Goal: Information Seeking & Learning: Check status

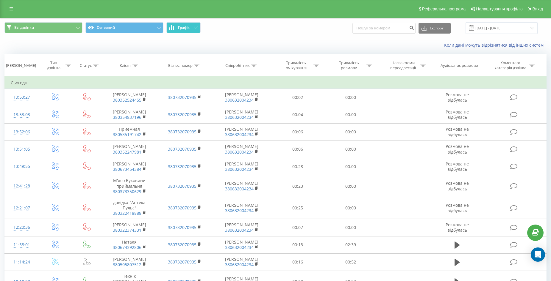
click at [198, 29] on button "Графік" at bounding box center [183, 27] width 34 height 11
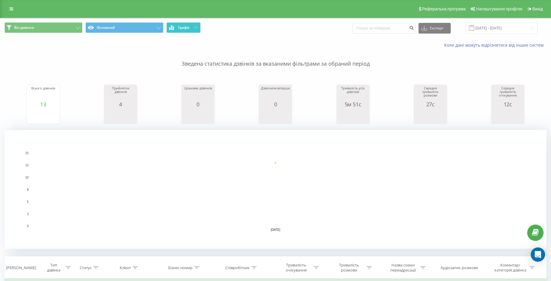
click at [194, 29] on icon at bounding box center [196, 27] width 4 height 2
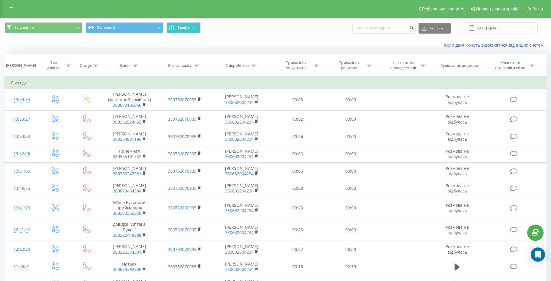
click at [190, 27] on button "Графік" at bounding box center [183, 27] width 34 height 11
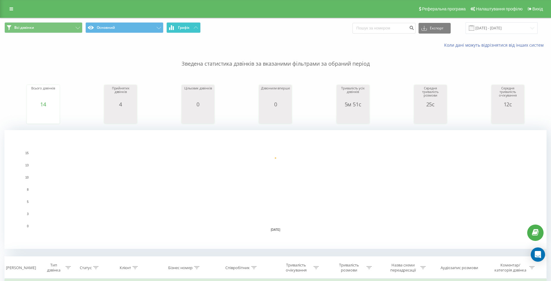
click at [190, 27] on button "Графік" at bounding box center [183, 27] width 34 height 11
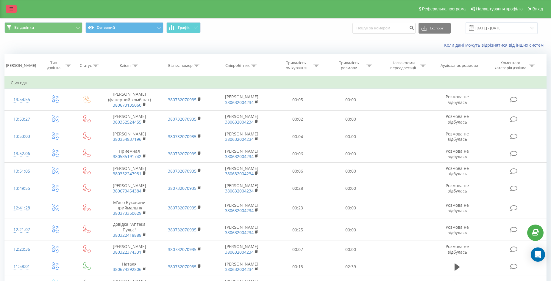
click at [12, 9] on icon at bounding box center [12, 9] width 4 height 4
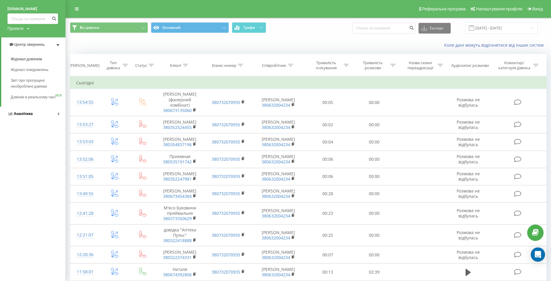
click at [25, 116] on span "Аналiтика" at bounding box center [23, 114] width 19 height 4
click at [19, 74] on span "Співробітники у реальному часі" at bounding box center [33, 77] width 45 height 12
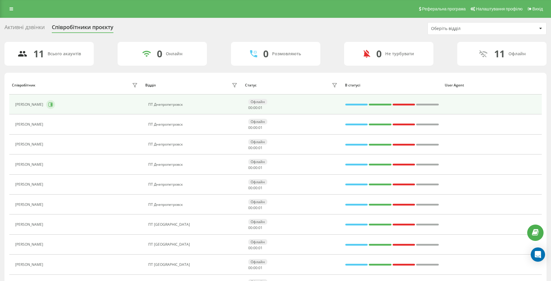
click at [52, 104] on icon at bounding box center [51, 104] width 1 height 3
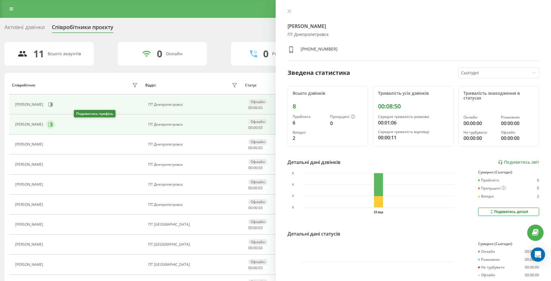
click at [53, 124] on icon at bounding box center [50, 124] width 5 height 5
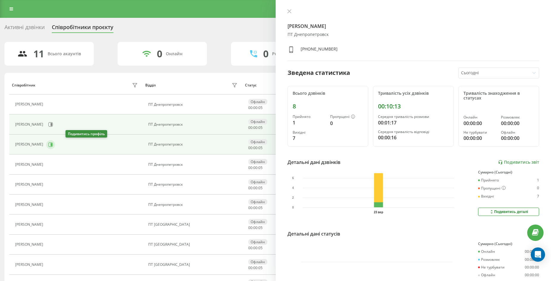
click at [53, 146] on icon at bounding box center [50, 145] width 4 height 4
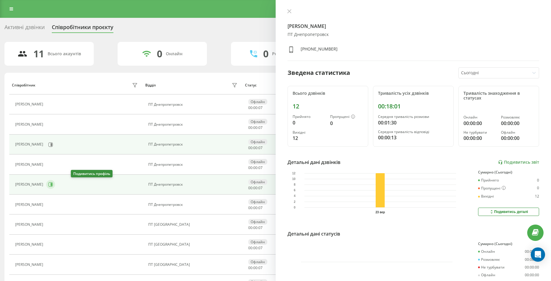
click at [53, 185] on icon at bounding box center [50, 184] width 5 height 5
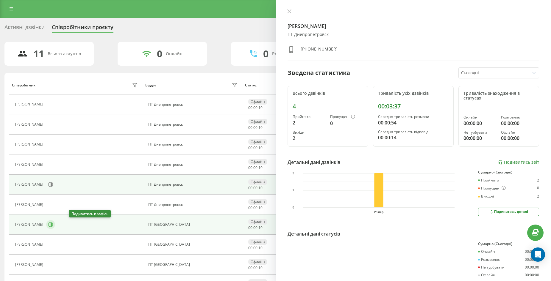
click at [53, 225] on icon at bounding box center [50, 225] width 5 height 5
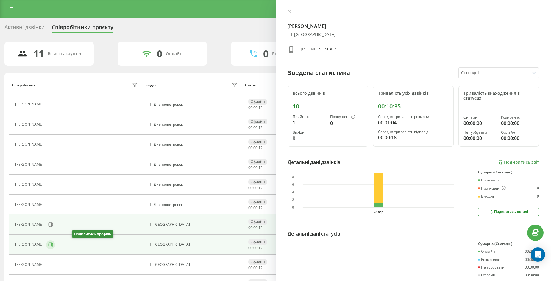
click at [53, 246] on icon at bounding box center [50, 245] width 5 height 5
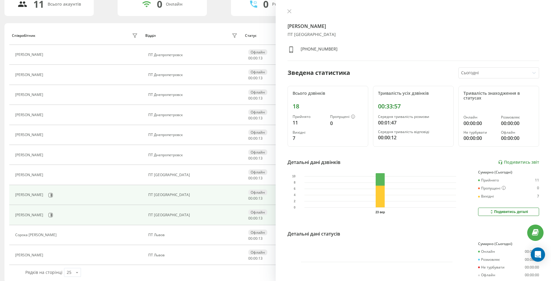
scroll to position [56, 0]
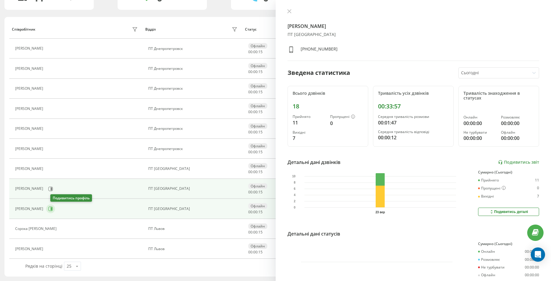
click at [52, 209] on icon at bounding box center [51, 209] width 1 height 3
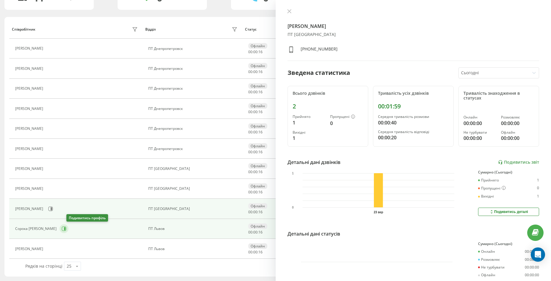
click at [66, 229] on icon at bounding box center [64, 229] width 5 height 5
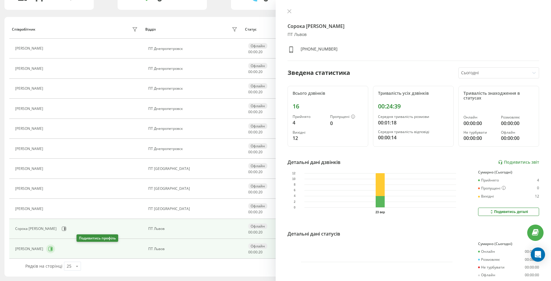
click at [53, 250] on icon at bounding box center [50, 249] width 5 height 5
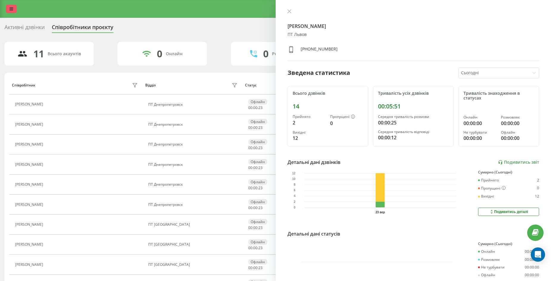
click at [11, 7] on icon at bounding box center [12, 9] width 4 height 4
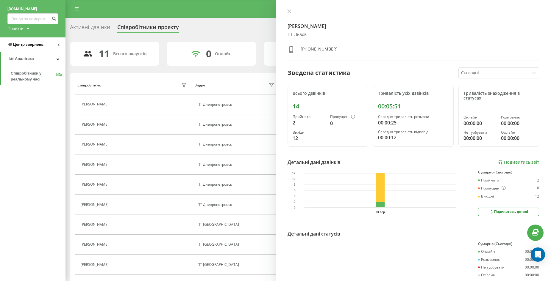
click at [40, 46] on span "Центр звернень" at bounding box center [28, 44] width 30 height 4
click at [30, 58] on span "Журнал дзвінків" at bounding box center [27, 59] width 32 height 6
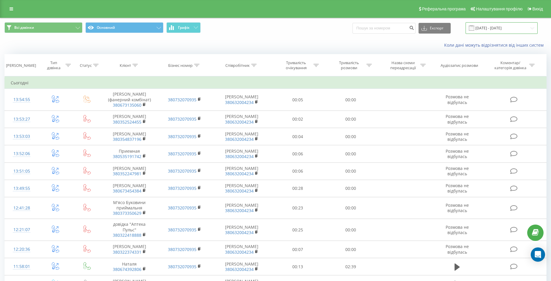
click at [497, 28] on input "[DATE] - [DATE]" at bounding box center [501, 28] width 72 height 12
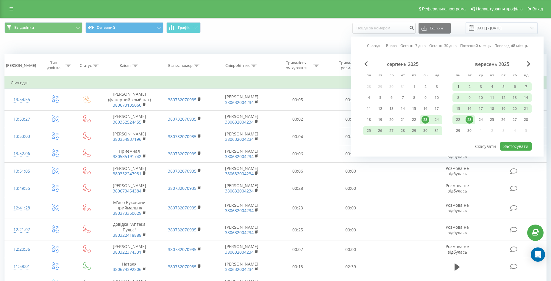
click at [457, 87] on div "1" at bounding box center [458, 87] width 8 height 8
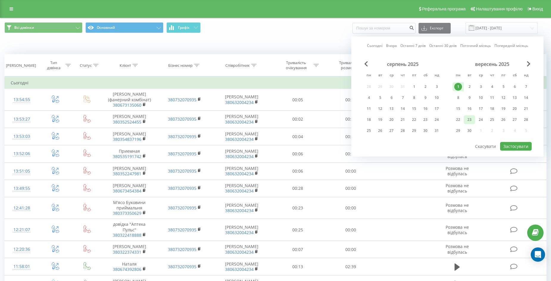
click at [470, 121] on div "23" at bounding box center [469, 120] width 8 height 8
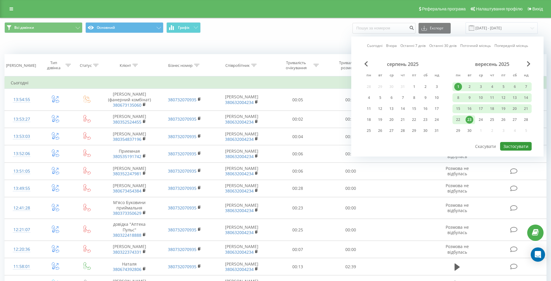
click at [517, 147] on button "Застосувати" at bounding box center [516, 146] width 32 height 9
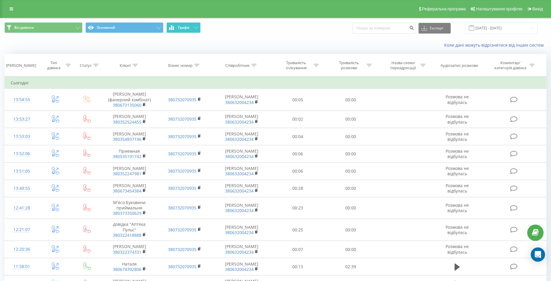
click at [194, 28] on icon at bounding box center [196, 27] width 4 height 2
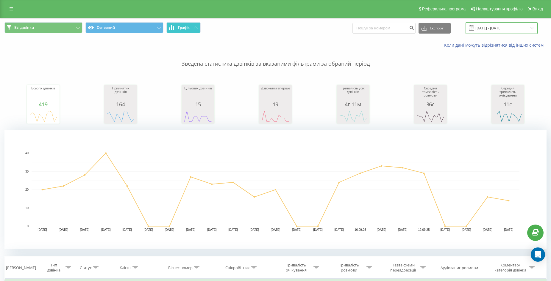
click at [535, 30] on input "01.09.2025 - 23.09.2025" at bounding box center [501, 28] width 72 height 12
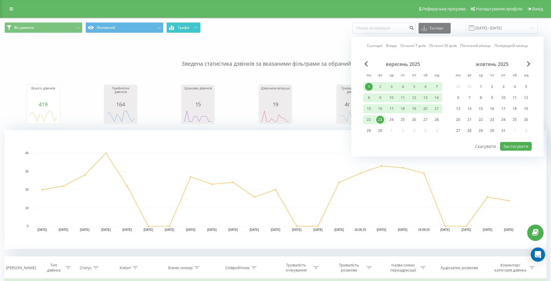
click at [382, 119] on div "23" at bounding box center [380, 120] width 8 height 8
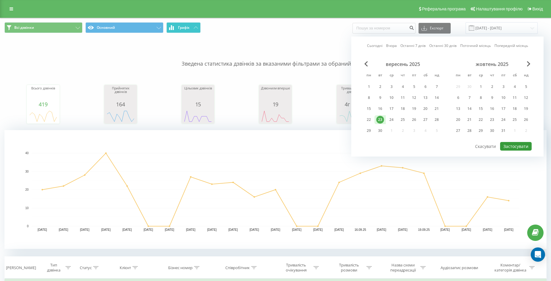
click at [512, 146] on button "Застосувати" at bounding box center [516, 146] width 32 height 9
type input "[DATE] - [DATE]"
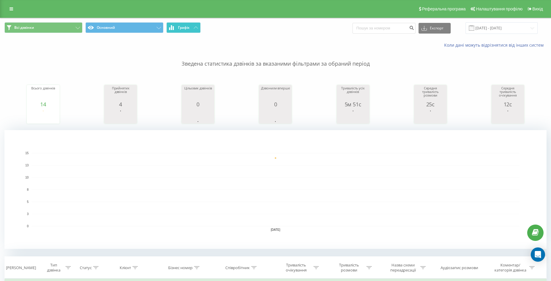
click at [185, 27] on span "Графік" at bounding box center [184, 28] width 12 height 4
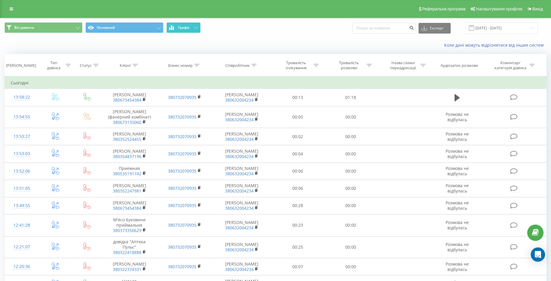
click at [185, 26] on span "Графік" at bounding box center [184, 28] width 12 height 4
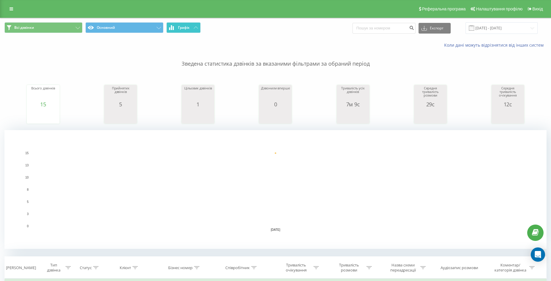
click at [190, 30] on button "Графік" at bounding box center [183, 27] width 34 height 11
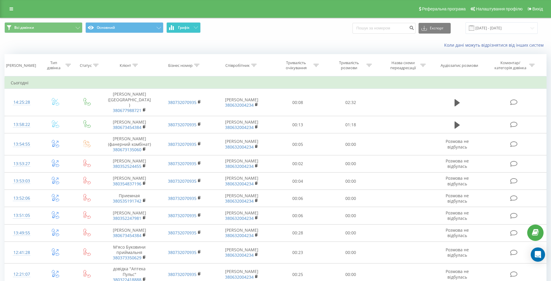
click at [190, 26] on span "Графік" at bounding box center [184, 28] width 12 height 4
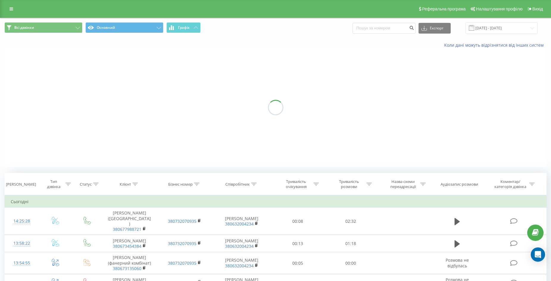
click at [190, 26] on span "Графік" at bounding box center [184, 28] width 12 height 4
